Goal: Information Seeking & Learning: Learn about a topic

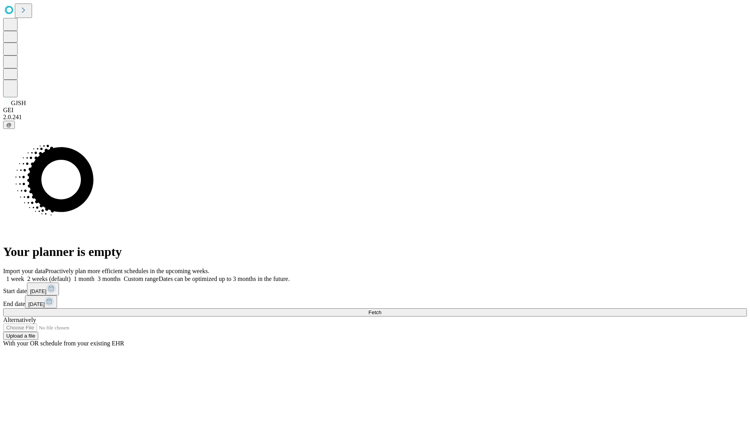
click at [381, 309] on span "Fetch" at bounding box center [374, 312] width 13 height 6
